Goal: Task Accomplishment & Management: Complete application form

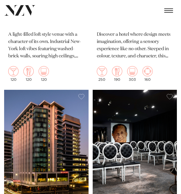
scroll to position [510, 0]
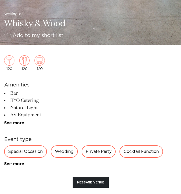
scroll to position [199, 0]
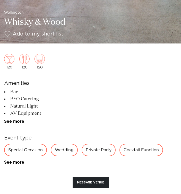
click at [14, 144] on div "Special Occasion" at bounding box center [25, 150] width 43 height 12
click at [18, 144] on div "Special Occasion" at bounding box center [25, 150] width 43 height 12
drag, startPoint x: 8, startPoint y: 85, endPoint x: 30, endPoint y: 85, distance: 21.3
click at [30, 95] on li "BYO Catering" at bounding box center [90, 98] width 172 height 7
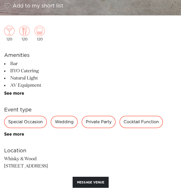
scroll to position [229, 0]
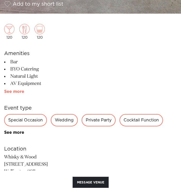
click at [11, 89] on link "See more" at bounding box center [24, 91] width 40 height 4
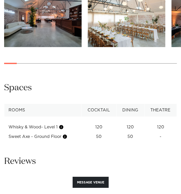
scroll to position [611, 0]
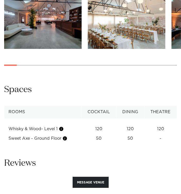
drag, startPoint x: 46, startPoint y: 65, endPoint x: 95, endPoint y: 162, distance: 109.2
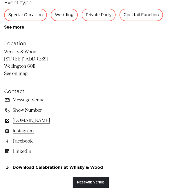
scroll to position [361, 0]
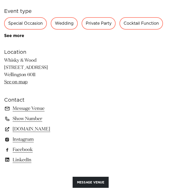
click at [44, 174] on link "Download Celebrations at Whisky & Wood" at bounding box center [90, 176] width 172 height 5
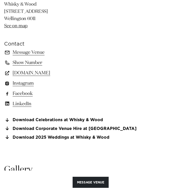
scroll to position [414, 0]
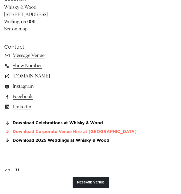
click at [61, 129] on link "Download Corporate Venue Hire at Whisky" at bounding box center [90, 131] width 172 height 5
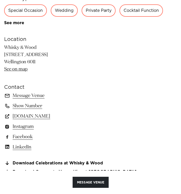
scroll to position [369, 0]
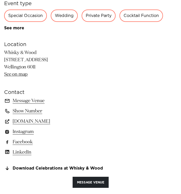
click at [72, 88] on h6 "Contact" at bounding box center [90, 92] width 172 height 8
click at [21, 97] on link "Message Venue" at bounding box center [90, 100] width 172 height 7
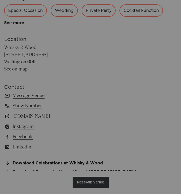
scroll to position [374, 0]
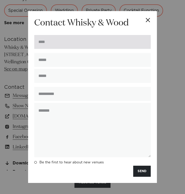
click at [78, 49] on input "text" at bounding box center [92, 42] width 116 height 14
type input "*********"
type input "**********"
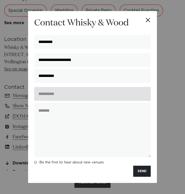
click at [62, 93] on input "text" at bounding box center [92, 94] width 116 height 14
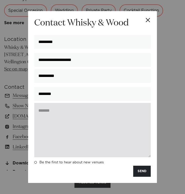
type input "********"
click at [60, 110] on textarea at bounding box center [92, 130] width 116 height 54
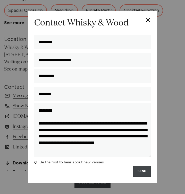
type textarea "**********"
click at [143, 166] on button "SEND" at bounding box center [141, 171] width 17 height 11
click at [141, 166] on button "SEND" at bounding box center [141, 171] width 17 height 11
drag, startPoint x: 99, startPoint y: 133, endPoint x: 32, endPoint y: 104, distance: 72.7
click at [33, 104] on div "**********" at bounding box center [92, 131] width 118 height 56
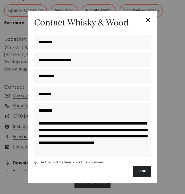
click at [151, 29] on button "Close" at bounding box center [148, 20] width 18 height 18
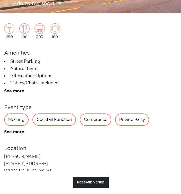
scroll to position [230, 0]
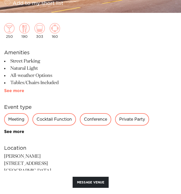
click at [14, 89] on link "See more" at bounding box center [24, 91] width 40 height 4
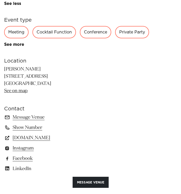
scroll to position [455, 0]
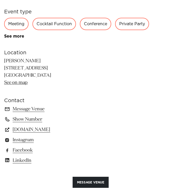
click at [48, 174] on link "Download 2025 Events Guide" at bounding box center [90, 176] width 172 height 5
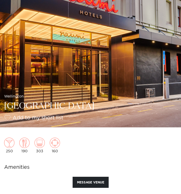
scroll to position [0, 0]
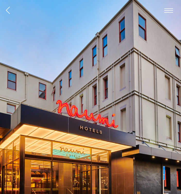
click at [6, 9] on span "button" at bounding box center [8, 10] width 4 height 8
click at [6, 8] on span "button" at bounding box center [8, 10] width 4 height 8
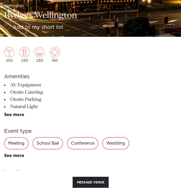
scroll to position [206, 0]
click at [15, 113] on link "See more" at bounding box center [24, 115] width 40 height 4
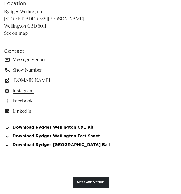
scroll to position [527, 0]
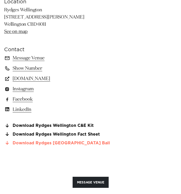
click at [49, 141] on link "Download Rydges Wellington School Ball" at bounding box center [90, 143] width 172 height 5
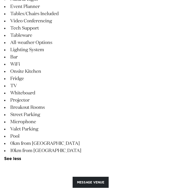
scroll to position [308, 0]
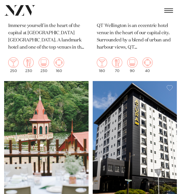
scroll to position [665, 0]
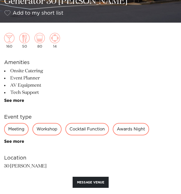
scroll to position [221, 0]
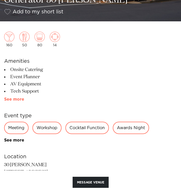
click at [16, 97] on link "See more" at bounding box center [24, 99] width 40 height 4
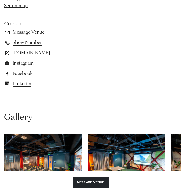
scroll to position [437, 0]
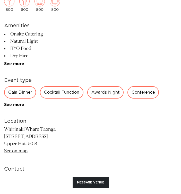
scroll to position [183, 0]
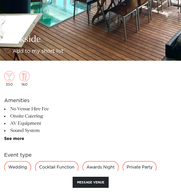
scroll to position [182, 0]
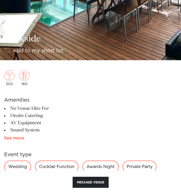
click at [15, 136] on link "See more" at bounding box center [24, 138] width 40 height 4
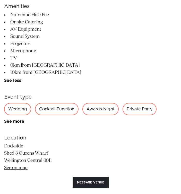
scroll to position [276, 0]
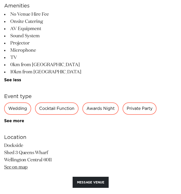
click at [42, 102] on div "Cocktail Function" at bounding box center [56, 108] width 43 height 12
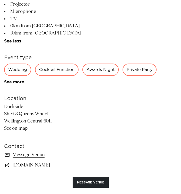
scroll to position [332, 0]
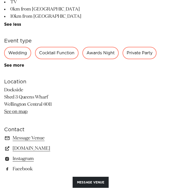
click at [36, 183] on link "Download Wedding-Info-Pack" at bounding box center [90, 185] width 172 height 5
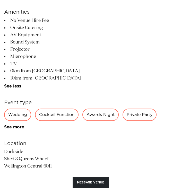
scroll to position [282, 0]
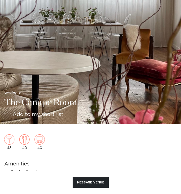
scroll to position [38, 0]
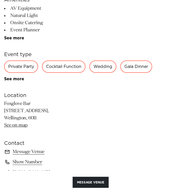
scroll to position [283, 0]
click at [25, 168] on link "[DOMAIN_NAME]" at bounding box center [90, 171] width 172 height 7
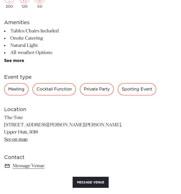
scroll to position [261, 0]
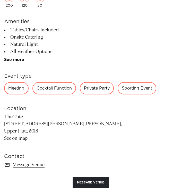
click at [28, 182] on link "[DOMAIN_NAME]" at bounding box center [90, 185] width 172 height 7
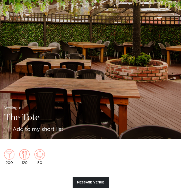
scroll to position [50, 0]
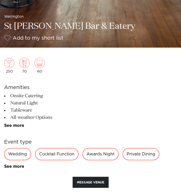
scroll to position [195, 0]
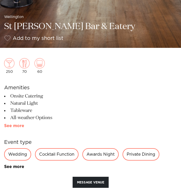
click at [16, 124] on link "See more" at bounding box center [24, 126] width 40 height 4
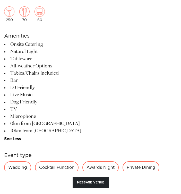
scroll to position [247, 0]
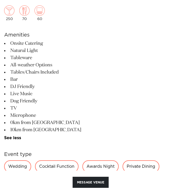
click at [9, 177] on link "See more" at bounding box center [24, 179] width 40 height 4
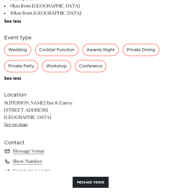
scroll to position [364, 0]
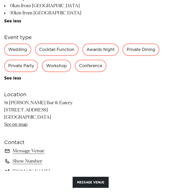
click at [23, 168] on link "stjohnsbar.co.nz" at bounding box center [90, 171] width 172 height 7
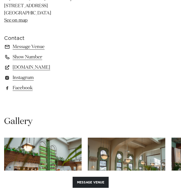
scroll to position [470, 0]
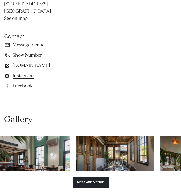
click at [99, 136] on swiper-container at bounding box center [90, 176] width 181 height 81
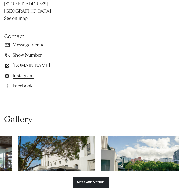
click at [167, 136] on swiper-container at bounding box center [90, 176] width 181 height 81
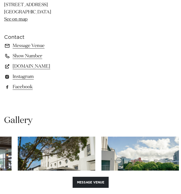
scroll to position [422, 0]
